Goal: Navigation & Orientation: Find specific page/section

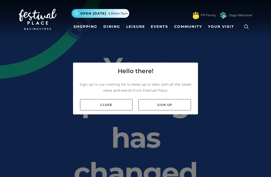
click at [117, 110] on link "Close" at bounding box center [106, 104] width 52 height 11
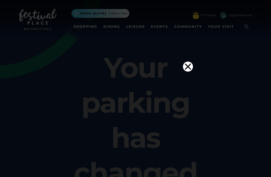
click at [187, 62] on icon "Close" at bounding box center [188, 67] width 10 height 10
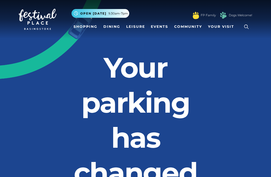
click at [224, 25] on span "Your Visit" at bounding box center [221, 26] width 26 height 5
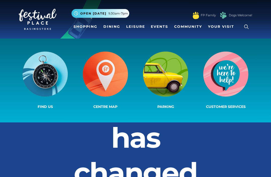
click at [50, 78] on img at bounding box center [45, 74] width 45 height 45
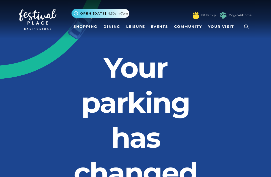
click at [218, 28] on span "Your Visit" at bounding box center [221, 26] width 26 height 5
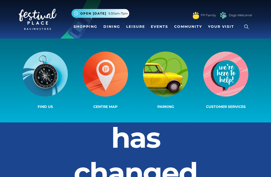
click at [107, 78] on img at bounding box center [105, 74] width 45 height 45
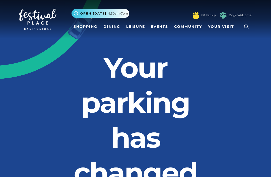
click at [218, 26] on span "Your Visit" at bounding box center [221, 26] width 26 height 5
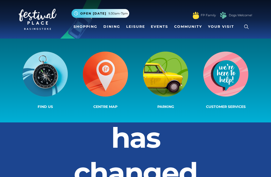
click at [106, 76] on img at bounding box center [105, 74] width 45 height 45
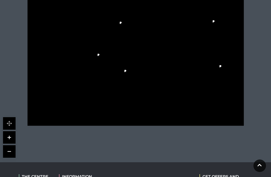
scroll to position [172, 0]
